Goal: Navigation & Orientation: Find specific page/section

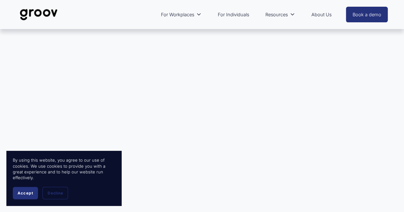
click at [325, 15] on link "About Us" at bounding box center [321, 14] width 27 height 15
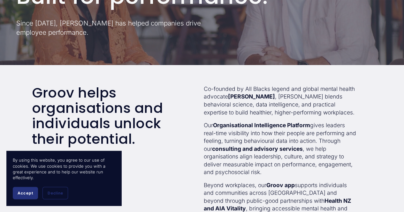
scroll to position [128, 0]
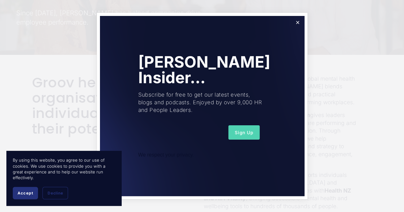
click at [244, 136] on button "Sign Up" at bounding box center [243, 133] width 31 height 14
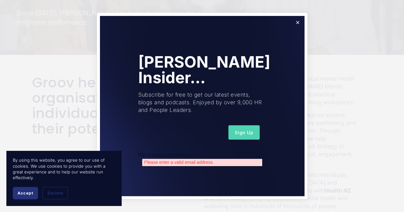
click at [220, 165] on div "Please enter a valid email address." at bounding box center [202, 162] width 120 height 7
click at [205, 164] on div "Please enter a valid email address." at bounding box center [202, 162] width 120 height 7
click at [201, 165] on div "Please enter a valid email address." at bounding box center [202, 162] width 120 height 7
click at [152, 164] on div "Please enter a valid email address." at bounding box center [202, 162] width 120 height 7
click at [235, 135] on span "Sign Up" at bounding box center [244, 132] width 19 height 5
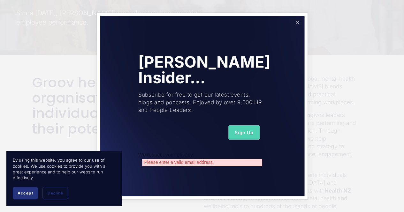
click at [298, 21] on link "Close" at bounding box center [297, 22] width 11 height 11
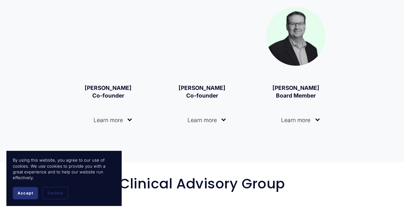
scroll to position [927, 0]
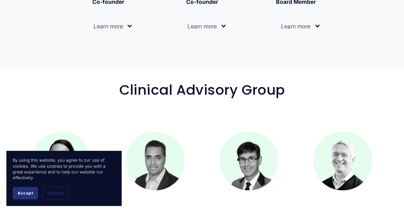
click at [18, 193] on span "Accept" at bounding box center [26, 193] width 16 height 5
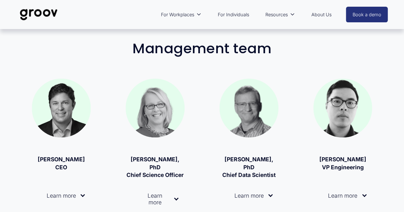
scroll to position [256, 0]
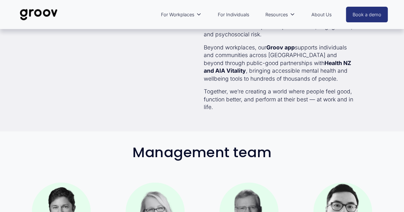
click at [235, 16] on link "For Individuals" at bounding box center [233, 14] width 38 height 15
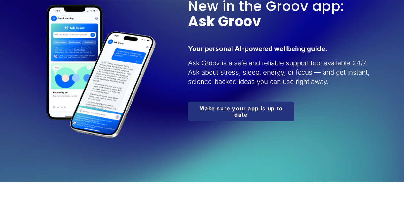
scroll to position [703, 0]
